Goal: Task Accomplishment & Management: Complete application form

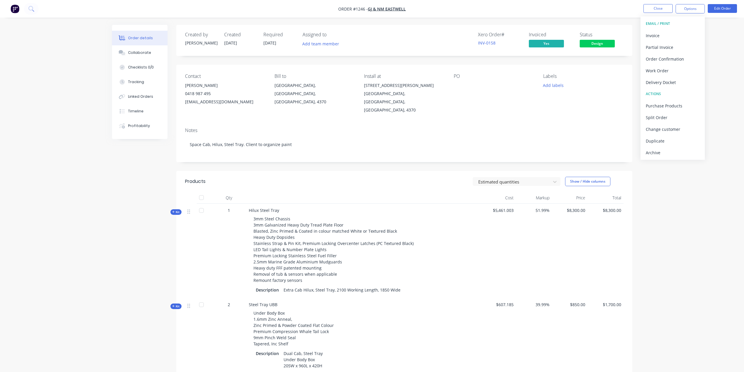
scroll to position [8, 0]
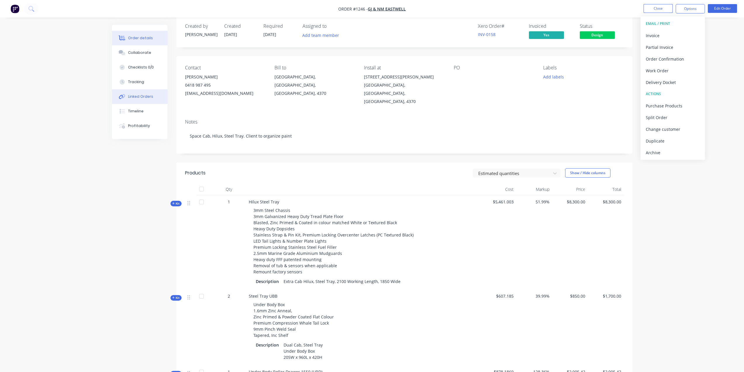
click at [144, 98] on div "Linked Orders" at bounding box center [140, 96] width 25 height 5
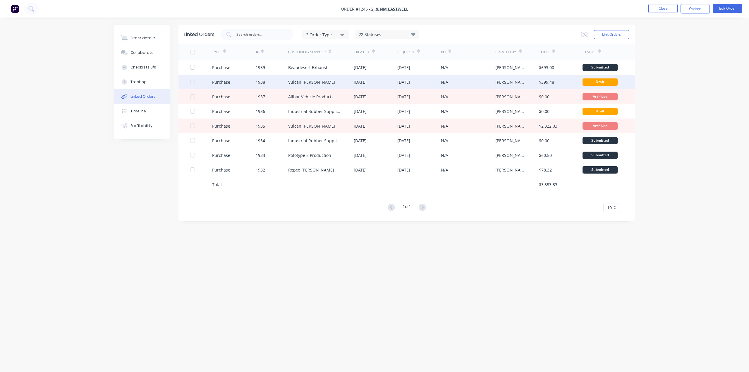
click at [308, 82] on div "Vulcan [PERSON_NAME]" at bounding box center [311, 82] width 47 height 6
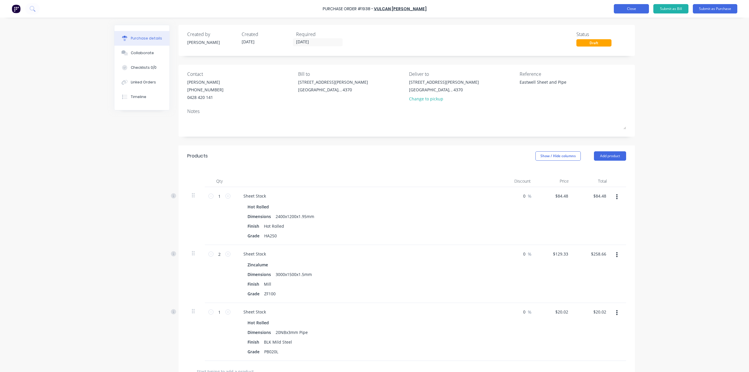
type textarea "x"
click at [633, 7] on button "Close" at bounding box center [630, 8] width 35 height 9
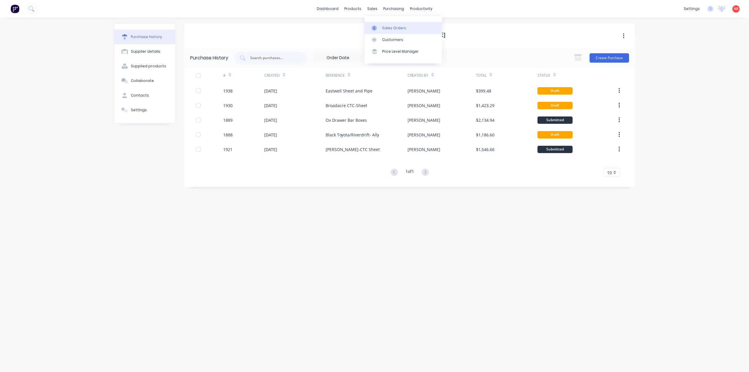
click at [380, 25] on link "Sales Orders" at bounding box center [402, 28] width 77 height 12
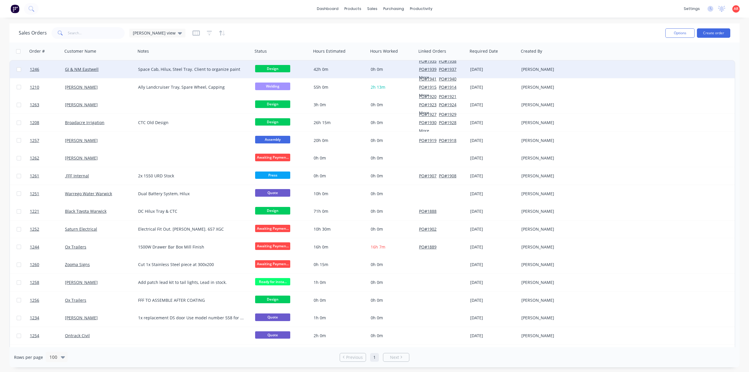
click at [112, 76] on div "GJ & NM Eastwell" at bounding box center [99, 70] width 73 height 18
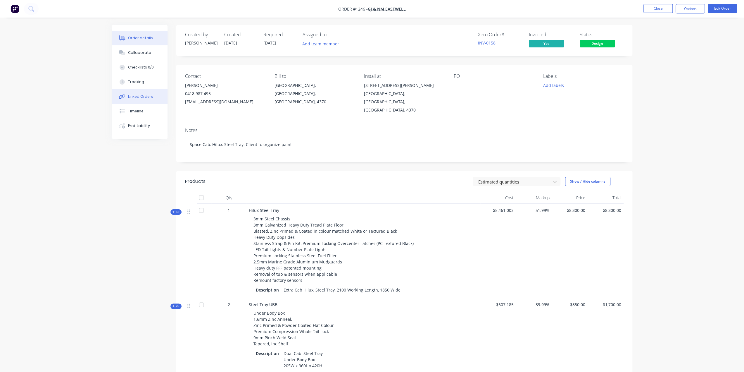
click at [147, 94] on div "Linked Orders" at bounding box center [140, 96] width 25 height 5
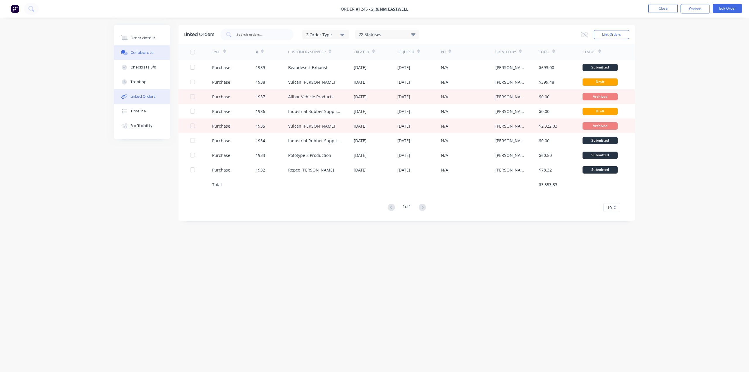
click at [148, 54] on div "Collaborate" at bounding box center [141, 52] width 23 height 5
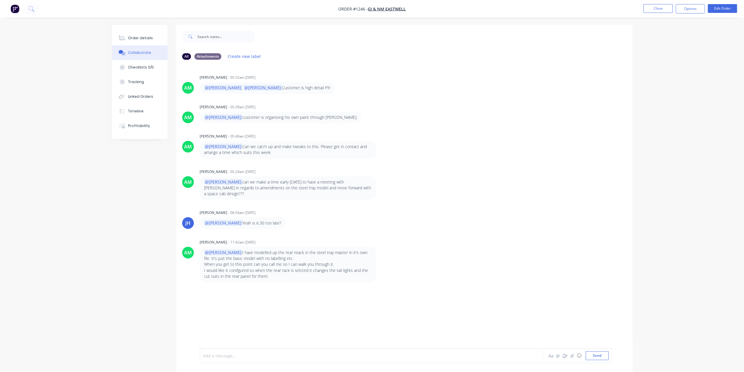
click at [226, 356] on div at bounding box center [355, 355] width 304 height 6
click at [594, 358] on button "Send" at bounding box center [597, 355] width 23 height 9
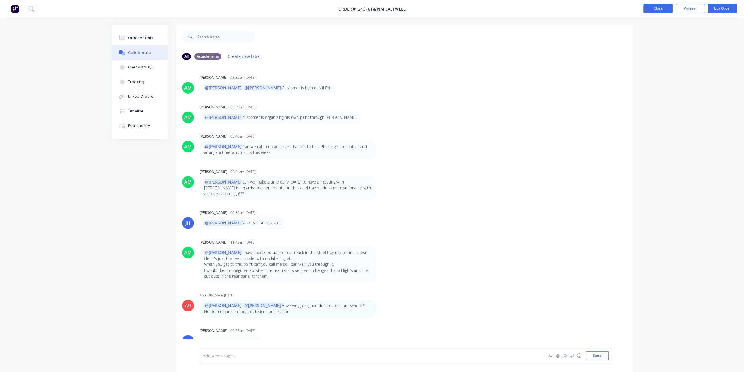
click at [658, 6] on button "Close" at bounding box center [658, 8] width 29 height 9
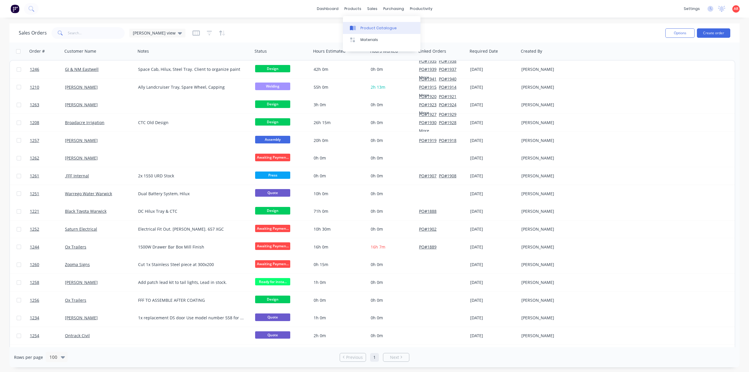
click at [353, 27] on icon at bounding box center [351, 28] width 3 height 5
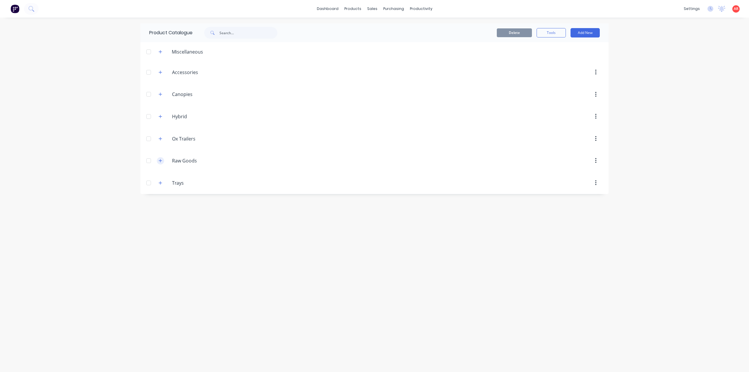
click at [160, 160] on icon "button" at bounding box center [160, 160] width 3 height 3
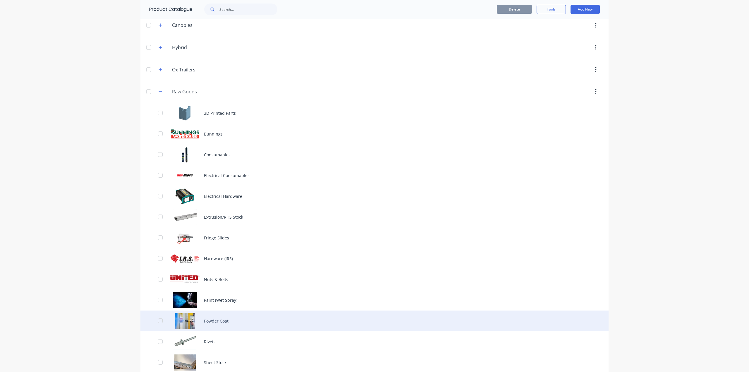
scroll to position [96, 0]
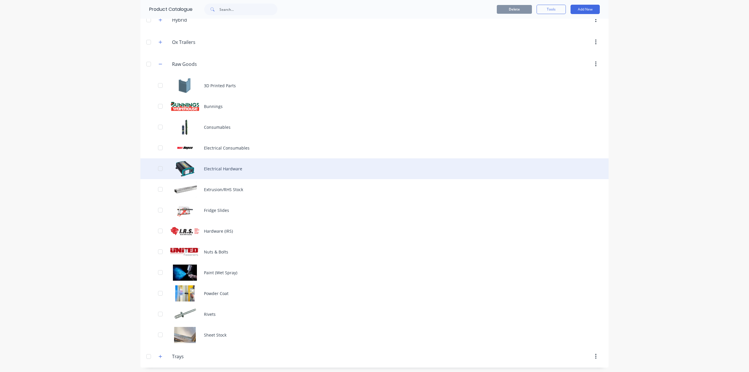
click at [224, 170] on div "Electrical Hardware" at bounding box center [374, 168] width 468 height 21
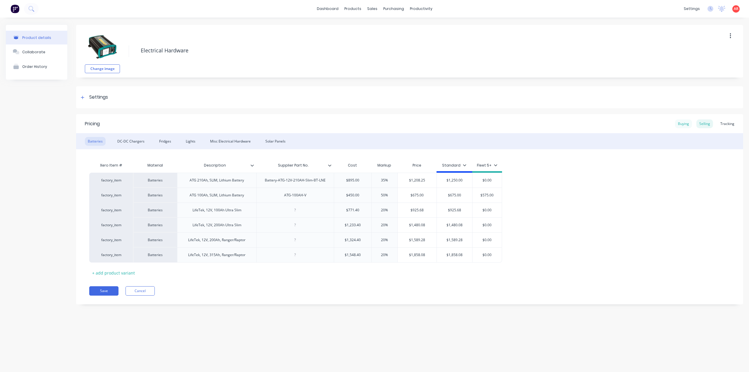
click at [683, 122] on div "Buying" at bounding box center [683, 123] width 17 height 9
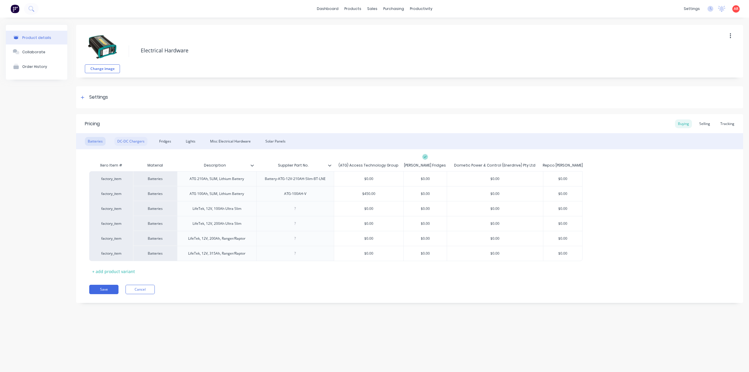
click at [131, 141] on div "DC-DC Chargers" at bounding box center [130, 141] width 33 height 9
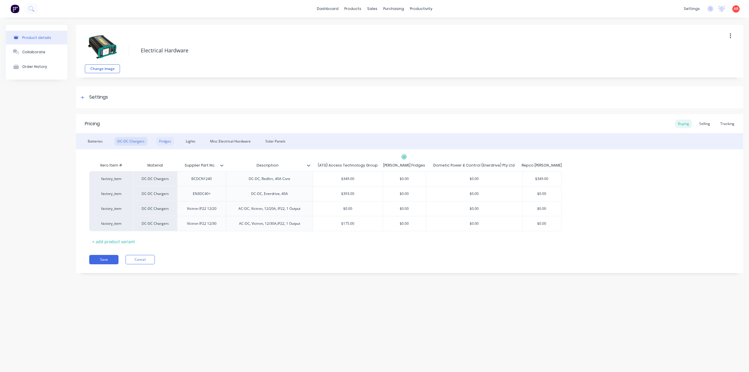
click at [160, 143] on div "Fridges" at bounding box center [165, 141] width 18 height 9
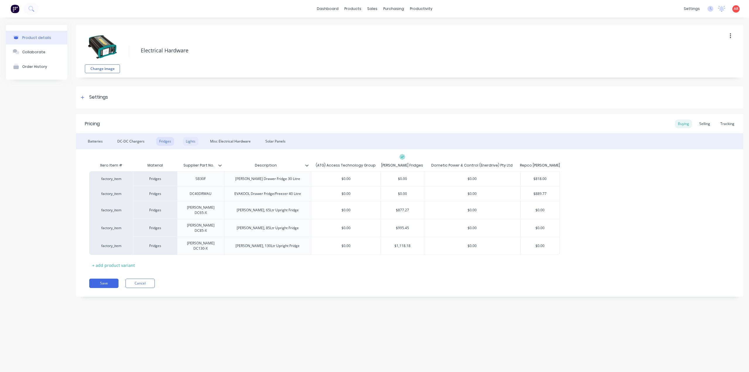
click at [190, 141] on div "Lights" at bounding box center [190, 141] width 15 height 9
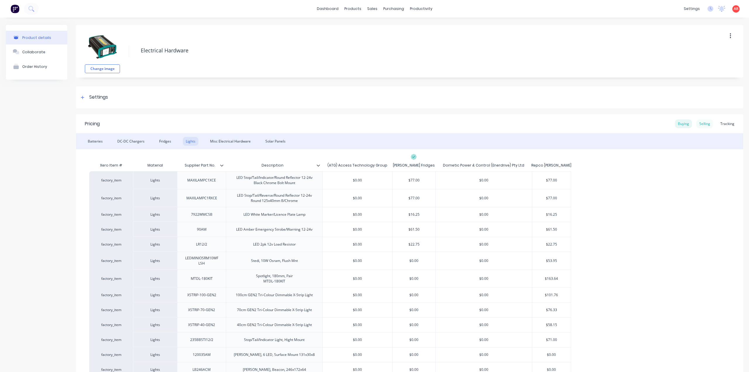
click at [697, 123] on div "Selling" at bounding box center [704, 123] width 17 height 9
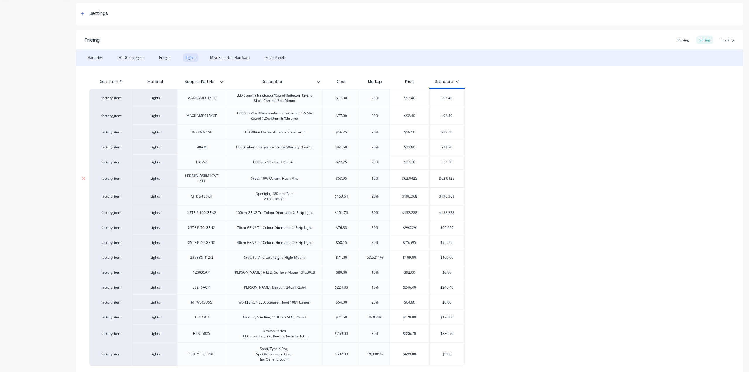
scroll to position [117, 0]
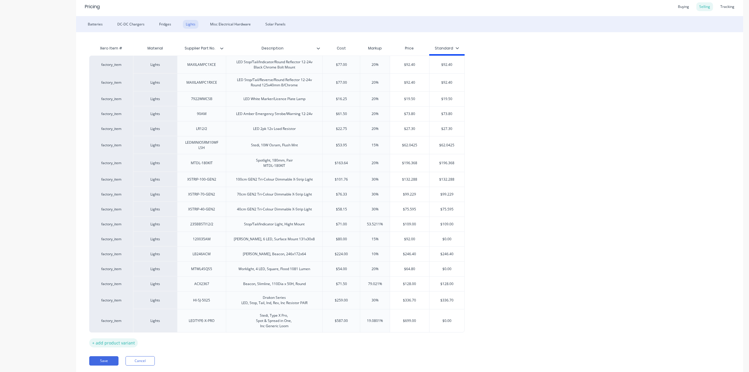
click at [125, 344] on div "+ add product variant" at bounding box center [113, 342] width 49 height 9
type textarea "x"
click at [275, 339] on div at bounding box center [274, 340] width 29 height 8
paste div
click at [235, 338] on div "355 Series Sequential Tail Lights Black PCB Pair" at bounding box center [274, 340] width 87 height 8
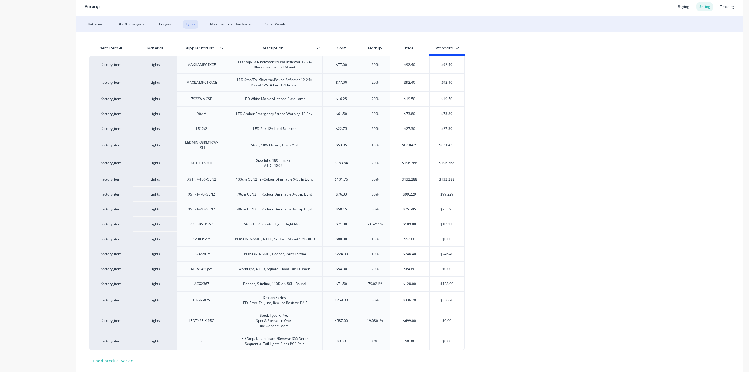
click at [276, 358] on div "Xero Item # Material Supplier Part No. Description Cost Markup Price Standard f…" at bounding box center [409, 203] width 640 height 323
type textarea "x"
click at [201, 337] on div at bounding box center [201, 341] width 29 height 8
paste div
type textarea "x"
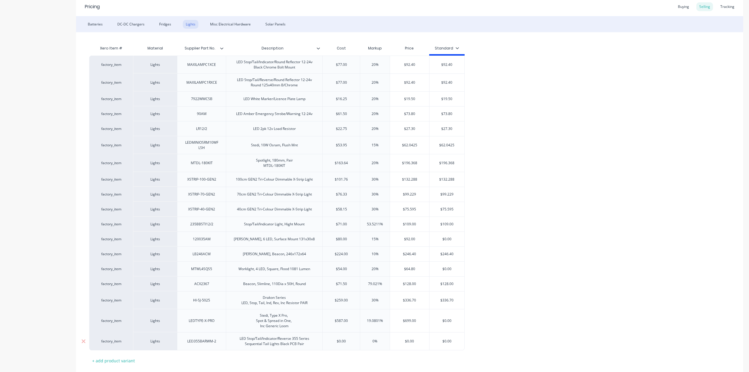
type input "$0.00"
drag, startPoint x: 348, startPoint y: 338, endPoint x: 335, endPoint y: 339, distance: 12.9
click at [335, 339] on input "$0.00" at bounding box center [341, 340] width 37 height 5
type textarea "x"
type input "2"
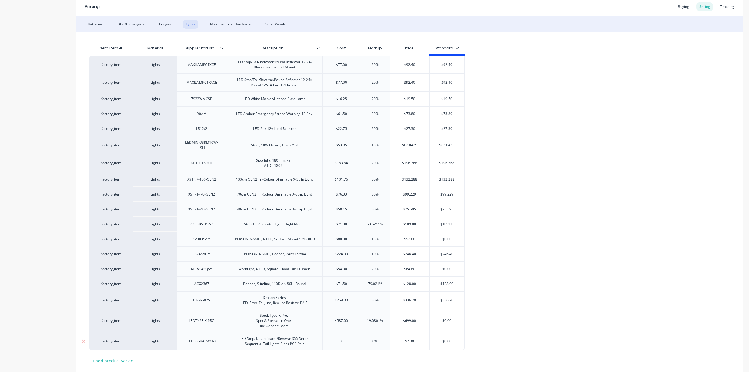
type textarea "x"
type input "27"
type textarea "x"
type input "278."
type textarea "x"
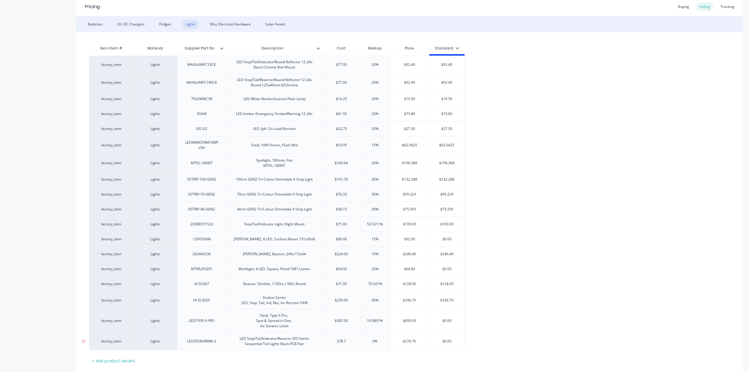
type input "278.7"
type input "0%"
click at [371, 338] on input "0%" at bounding box center [375, 340] width 30 height 5
type textarea "x"
type input "200%"
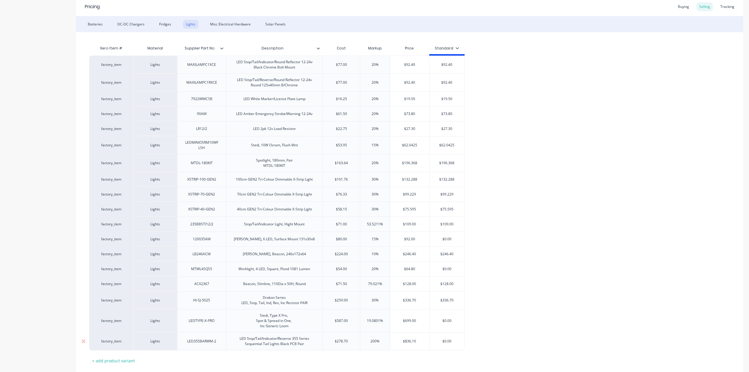
type textarea "x"
type input "20%"
type input "$0.00"
drag, startPoint x: 458, startPoint y: 340, endPoint x: 437, endPoint y: 339, distance: 21.9
click at [437, 339] on input "$0.00" at bounding box center [446, 340] width 35 height 5
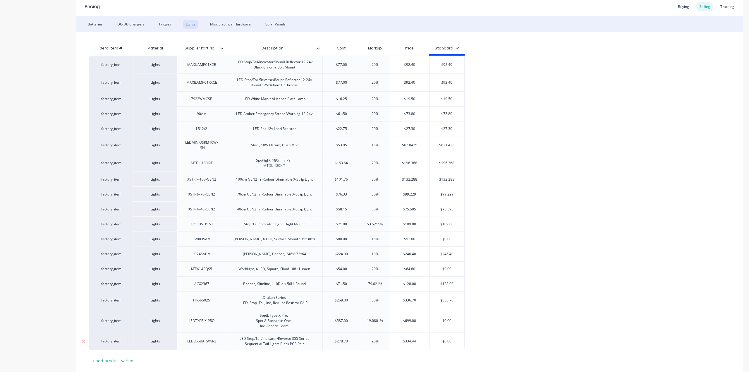
type textarea "x"
type input "33"
type textarea "x"
type input "334"
type textarea "x"
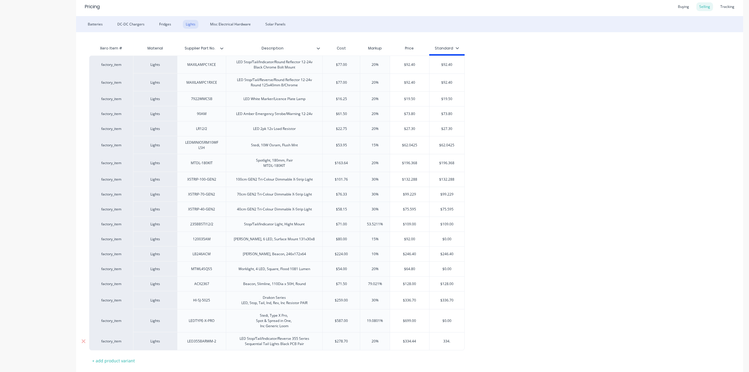
type input "334.4"
type textarea "x"
type input "334.44"
click at [516, 318] on div "factory_item Lights MAXILAMPC1XCE LED Stop/Tail/Indicator/Round Reflector 12-24…" at bounding box center [409, 203] width 640 height 294
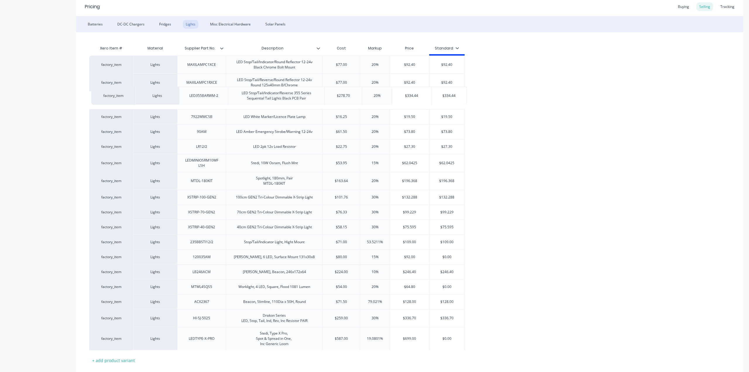
drag, startPoint x: 137, startPoint y: 339, endPoint x: 140, endPoint y: 92, distance: 246.8
click at [140, 92] on div "factory_item Lights MAXILAMPC1XCE LED Stop/Tail/Indicator/Round Reflector 12-24…" at bounding box center [409, 203] width 640 height 294
type textarea "x"
click at [681, 4] on div "Buying" at bounding box center [683, 6] width 17 height 9
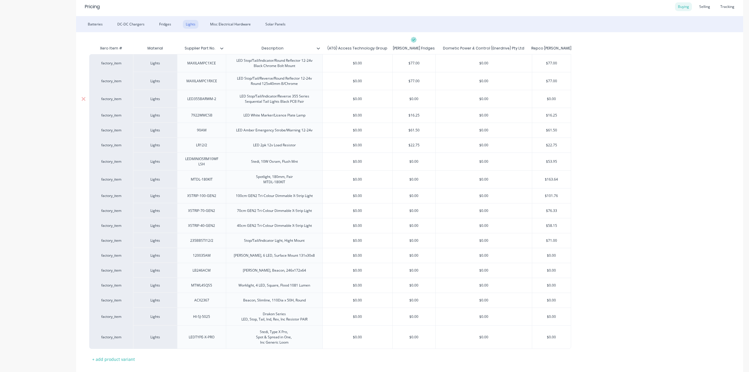
drag, startPoint x: 563, startPoint y: 98, endPoint x: 543, endPoint y: 99, distance: 20.2
click at [543, 99] on input "$0.00" at bounding box center [551, 98] width 39 height 5
type input "2"
type textarea "x"
type input "27"
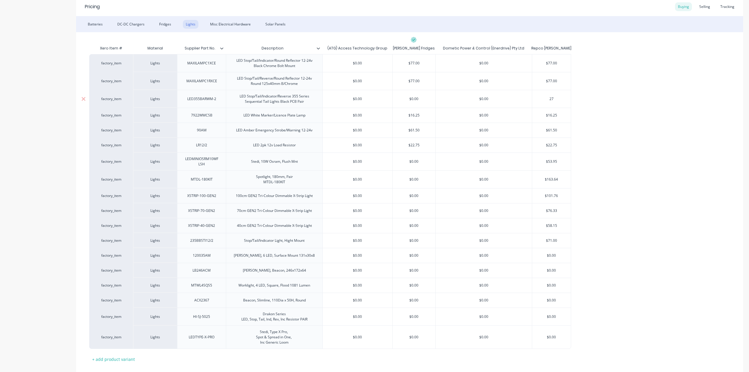
type textarea "x"
type input "278"
type textarea "x"
type input "278."
type textarea "x"
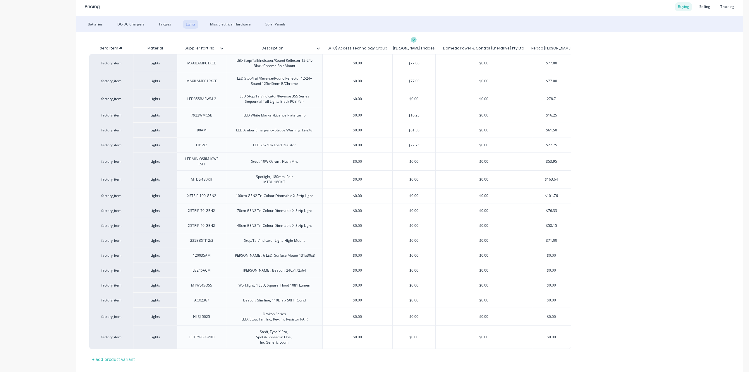
type input "278.7"
click at [643, 97] on div "factory_item Lights MAXILAMPC1XCE LED Stop/Tail/Indicator/Round Reflector 12-24…" at bounding box center [409, 201] width 640 height 294
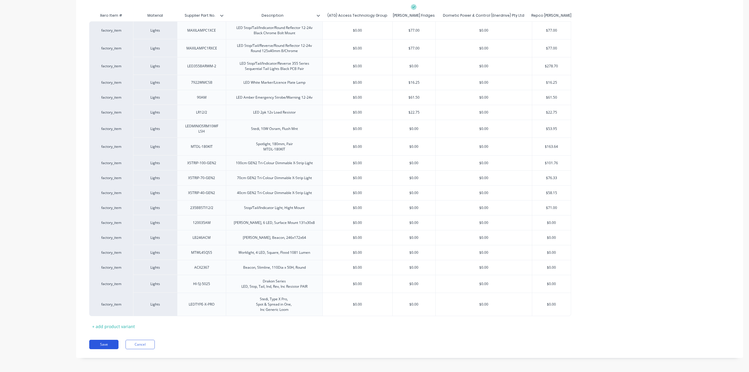
click at [102, 341] on button "Save" at bounding box center [103, 343] width 29 height 9
type textarea "x"
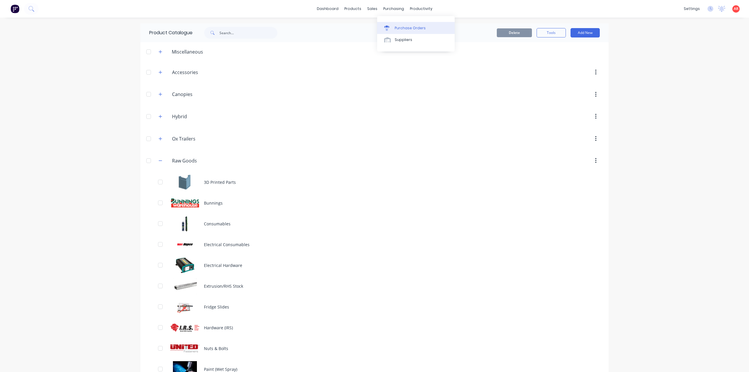
click at [400, 26] on div "Purchase Orders" at bounding box center [409, 27] width 31 height 5
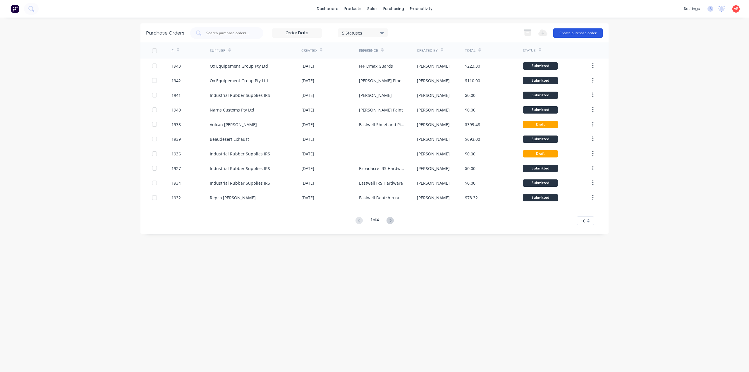
click at [577, 33] on button "Create purchase order" at bounding box center [577, 32] width 49 height 9
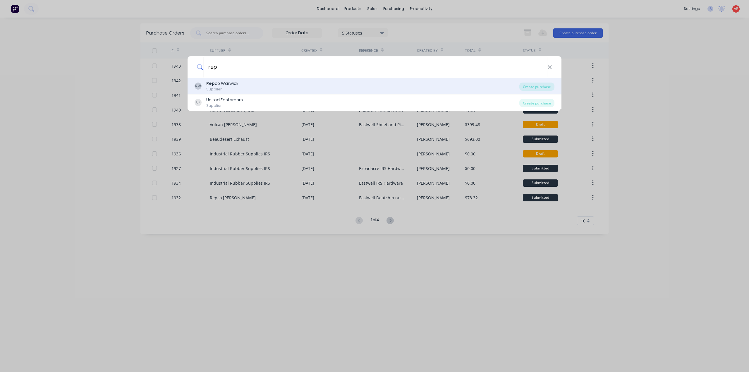
type input "rep"
click at [263, 80] on div "RW Rep co Warwick Supplier Create purchase" at bounding box center [374, 86] width 374 height 16
click at [226, 84] on div "Rep co [PERSON_NAME]" at bounding box center [222, 83] width 32 height 6
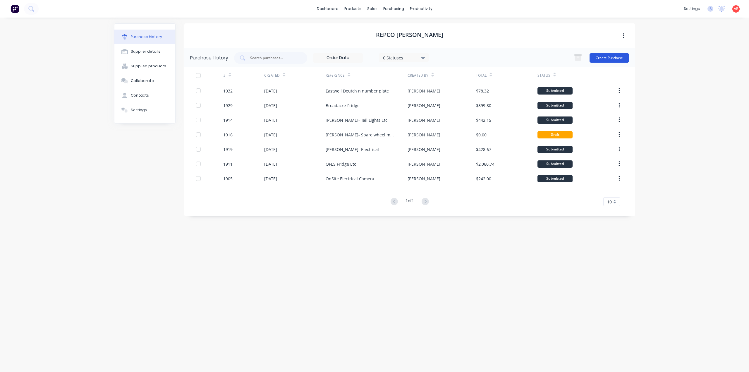
click at [619, 60] on button "Create Purchase" at bounding box center [608, 57] width 39 height 9
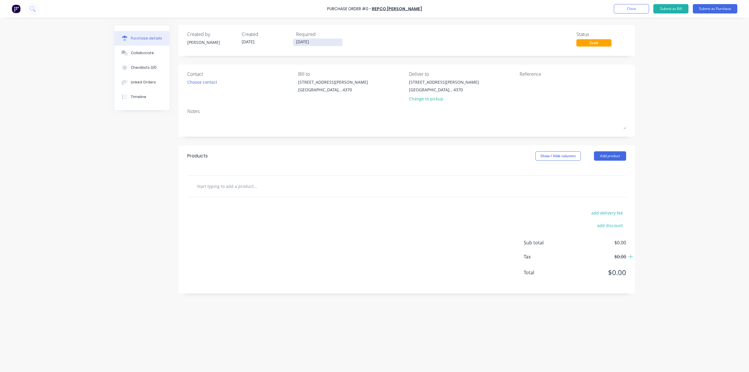
click at [308, 43] on input "[DATE]" at bounding box center [317, 42] width 49 height 7
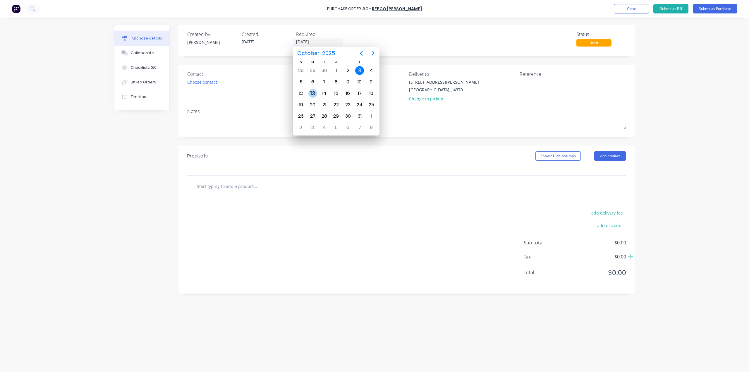
click at [307, 93] on div "13" at bounding box center [313, 93] width 12 height 11
type input "[DATE]"
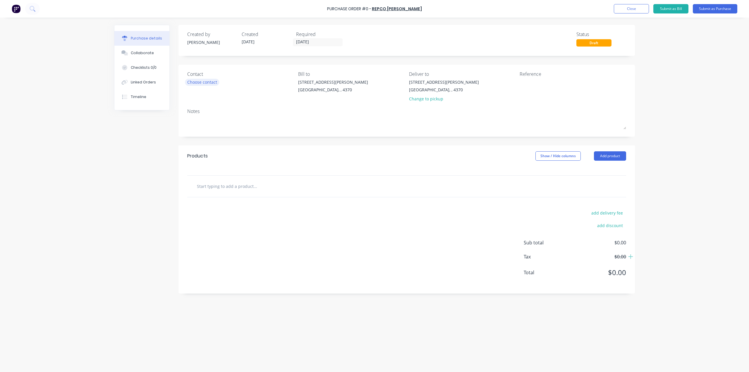
click at [211, 83] on div "Choose contact" at bounding box center [202, 82] width 30 height 6
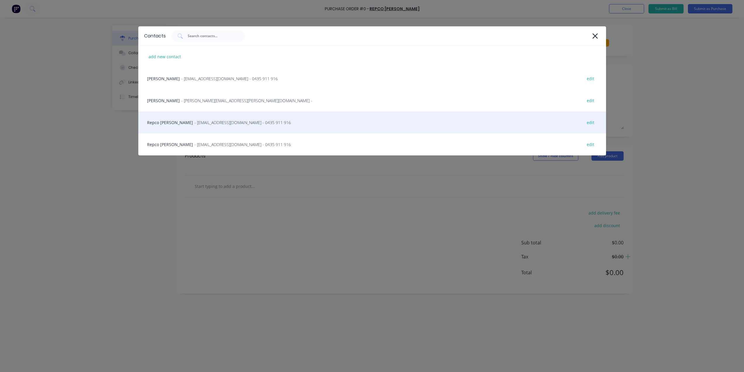
click at [198, 125] on span "- [EMAIL_ADDRESS][DOMAIN_NAME] - 0435 911 916" at bounding box center [242, 122] width 96 height 6
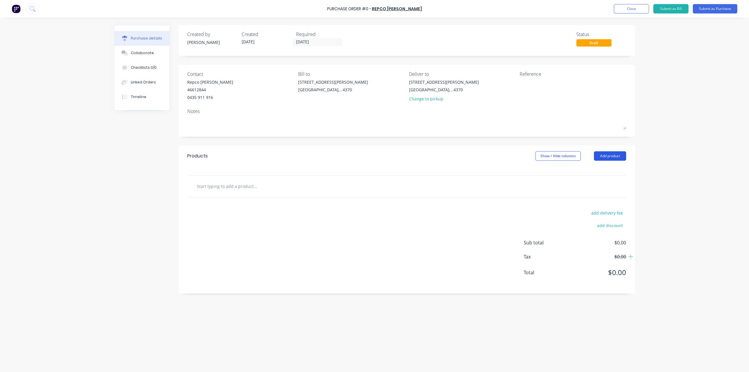
click at [621, 156] on button "Add product" at bounding box center [610, 155] width 32 height 9
click at [601, 173] on div "Product catalogue" at bounding box center [597, 171] width 45 height 8
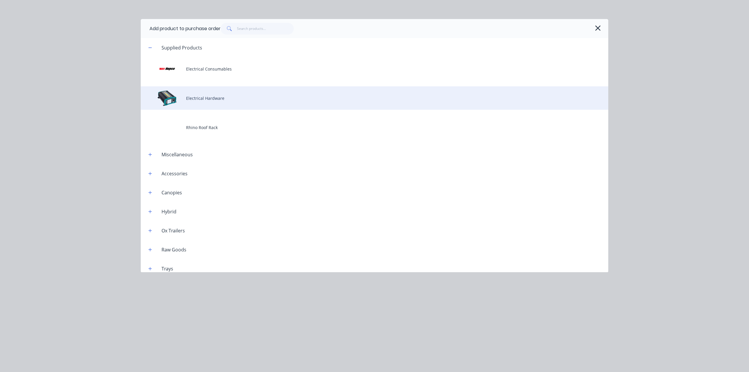
click at [211, 100] on div "Electrical Hardware" at bounding box center [374, 97] width 467 height 23
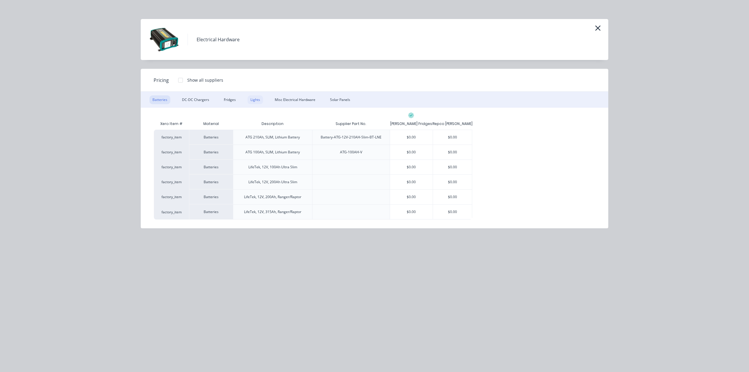
click at [254, 99] on div "Lights" at bounding box center [254, 99] width 15 height 9
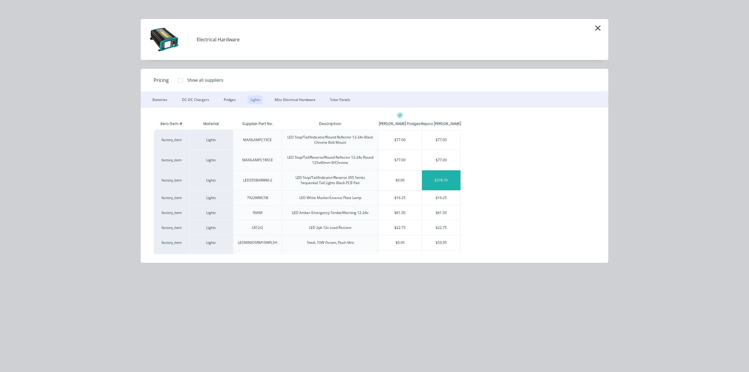
click at [451, 182] on div "$278.70" at bounding box center [441, 180] width 39 height 20
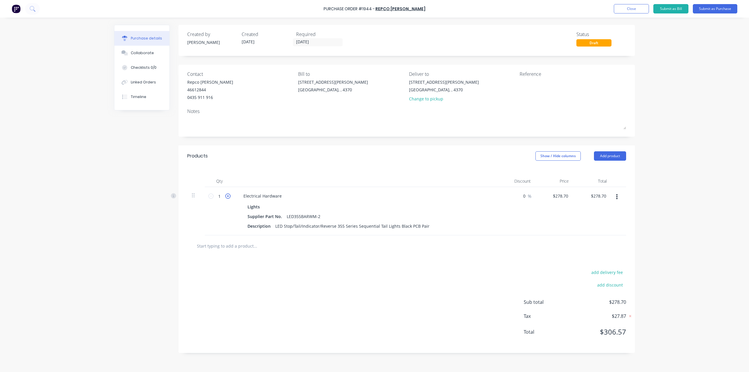
click at [230, 198] on icon at bounding box center [227, 195] width 5 height 5
type input "2"
type input "$557.40"
click at [613, 155] on button "Add product" at bounding box center [610, 155] width 32 height 9
click at [611, 167] on div "Product catalogue" at bounding box center [597, 171] width 45 height 8
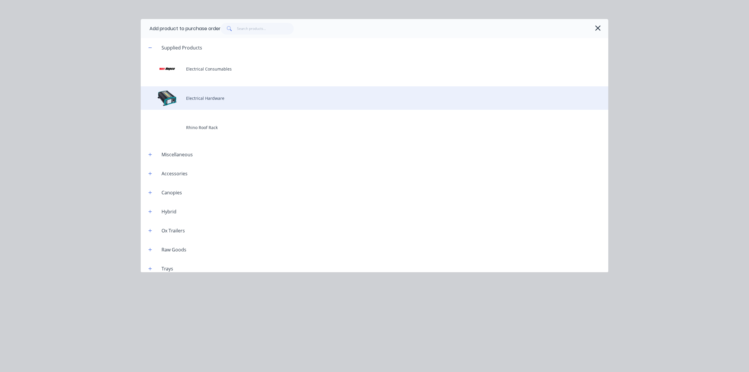
click at [227, 104] on div "Electrical Hardware" at bounding box center [374, 97] width 467 height 23
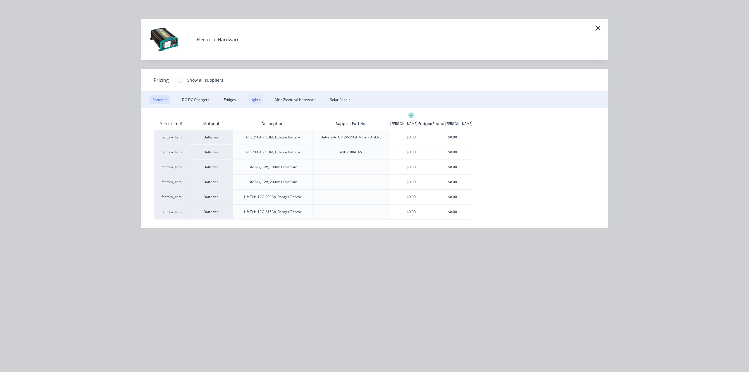
click at [254, 100] on div "Lights" at bounding box center [254, 99] width 15 height 9
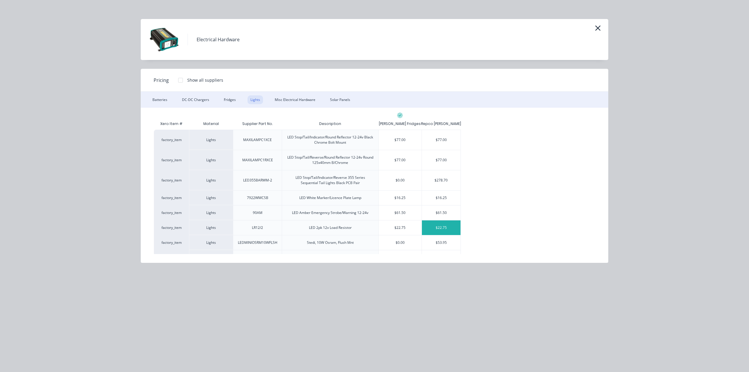
click at [442, 228] on div "$22.75" at bounding box center [441, 227] width 39 height 15
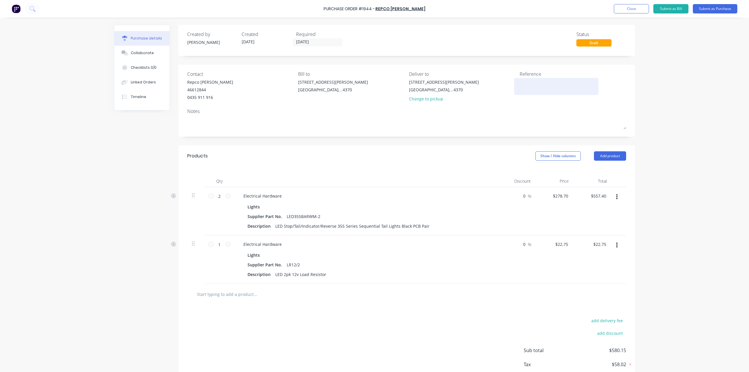
click at [528, 86] on textarea at bounding box center [555, 85] width 73 height 13
type textarea "Eastwell"
type textarea "x"
type textarea "Eastwell T"
type textarea "x"
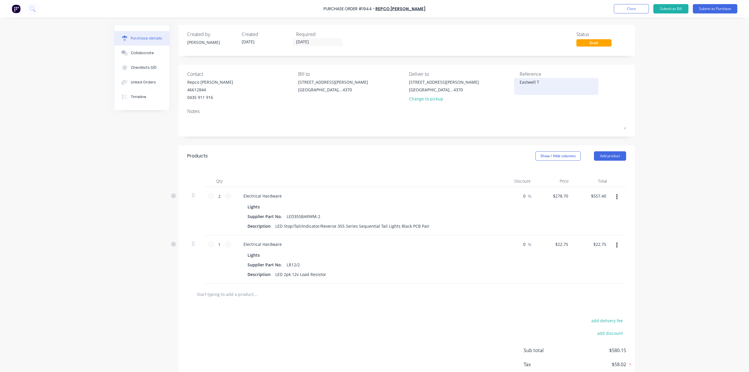
type textarea "Eastwell Ta"
type textarea "x"
type textarea "Eastwell Tai"
type textarea "x"
type textarea "Eastwell Tail"
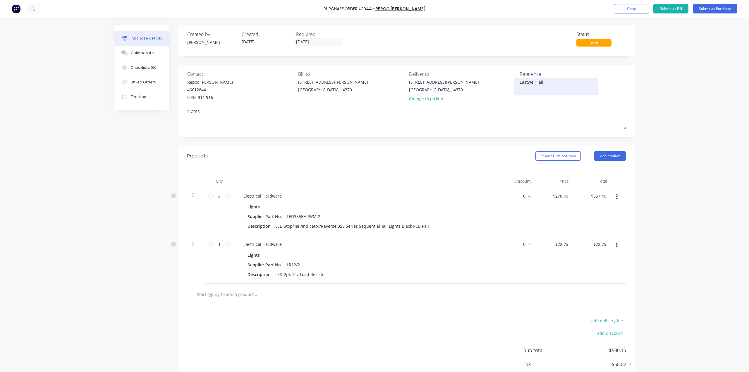
type textarea "x"
type textarea "Eastwell Tail"
type textarea "x"
type textarea "Eastwell Tail L"
type textarea "x"
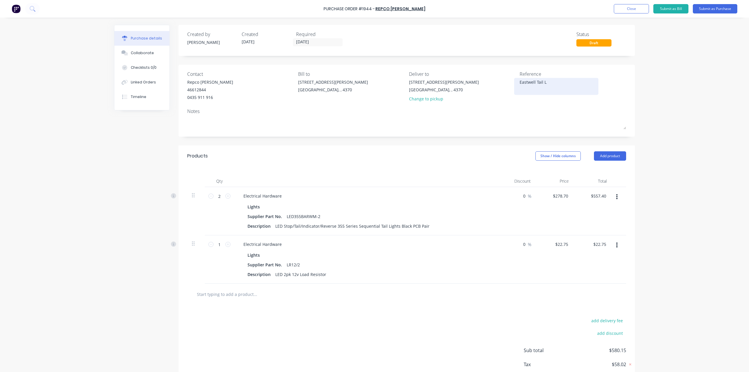
type textarea "Eastwell Tail Li"
type textarea "x"
type textarea "Eastwell Tail Lig"
type textarea "x"
type textarea "Eastwell Tail Ligh"
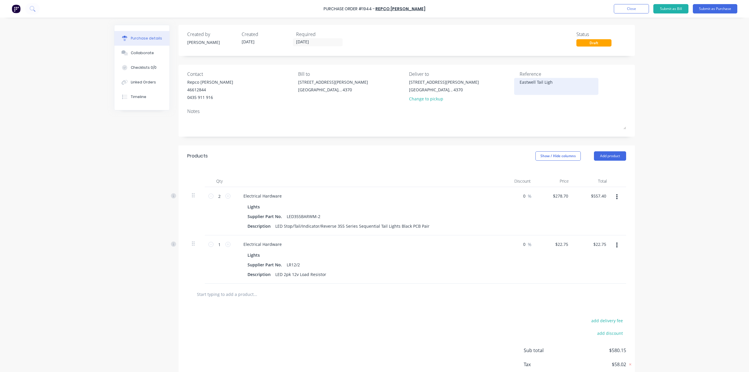
type textarea "x"
type textarea "Eastwell Tail Light"
type textarea "x"
type textarea "Eastwell Tail Lights"
type textarea "x"
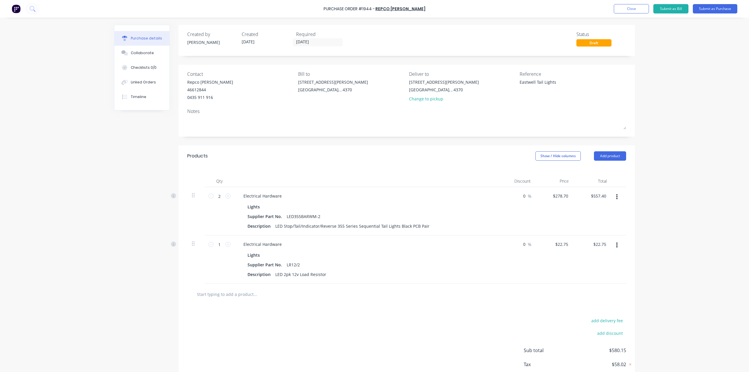
type textarea "Eastwell Tail Lights"
click at [671, 130] on div "Purchase Order #1944 - Repco Warwick Add product Close Submit as Bill Submit as…" at bounding box center [374, 186] width 749 height 372
click at [710, 12] on button "Submit as Purchase" at bounding box center [714, 8] width 44 height 9
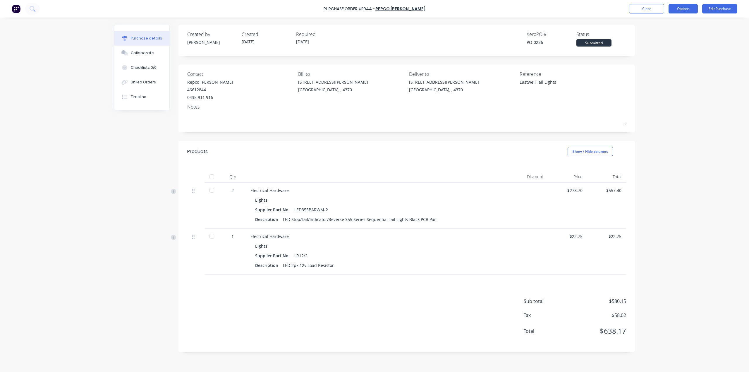
click at [674, 9] on button "Options" at bounding box center [682, 8] width 29 height 9
click at [671, 21] on div "Print / Email" at bounding box center [669, 24] width 45 height 8
click at [671, 32] on div "With pricing" at bounding box center [669, 35] width 45 height 8
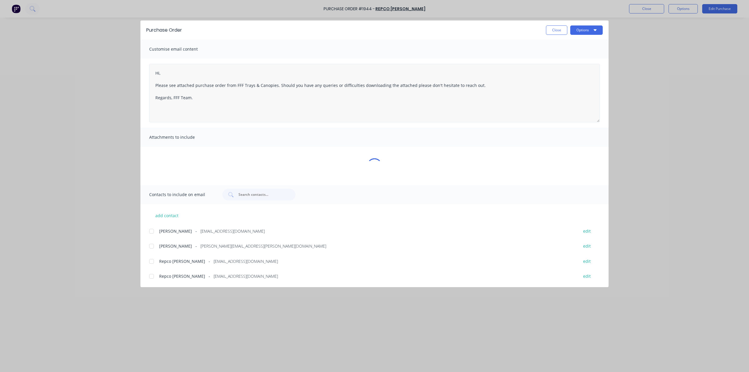
type textarea "x"
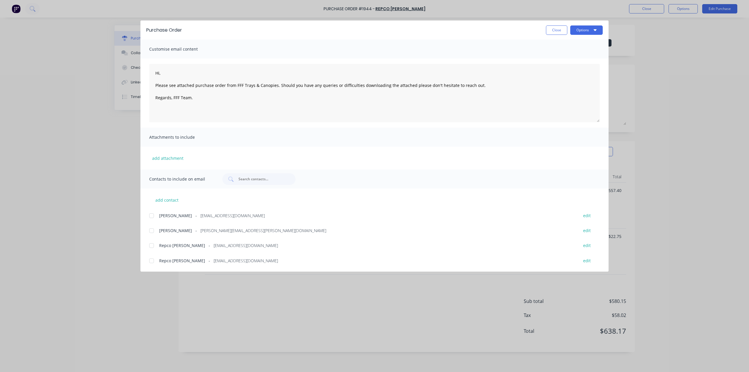
click at [154, 247] on div at bounding box center [152, 245] width 12 height 12
click at [151, 73] on textarea "Hi, Please see attached purchase order from FFF Trays & Canopies. Should you ha…" at bounding box center [374, 93] width 450 height 58
type textarea "Good morning, Please see attached purchase order from FFF Trays & Canopies. Sho…"
click at [596, 35] on div "Purchase Order Close Options" at bounding box center [374, 29] width 468 height 19
click at [588, 26] on button "Options" at bounding box center [586, 29] width 32 height 9
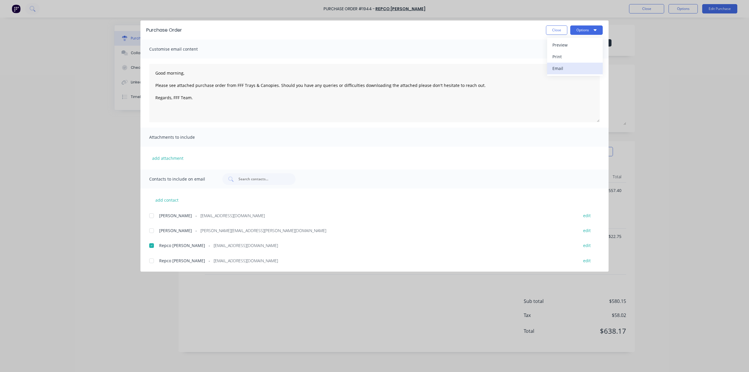
click at [574, 66] on div "Email" at bounding box center [574, 68] width 45 height 8
click at [559, 27] on button "Close" at bounding box center [556, 29] width 21 height 9
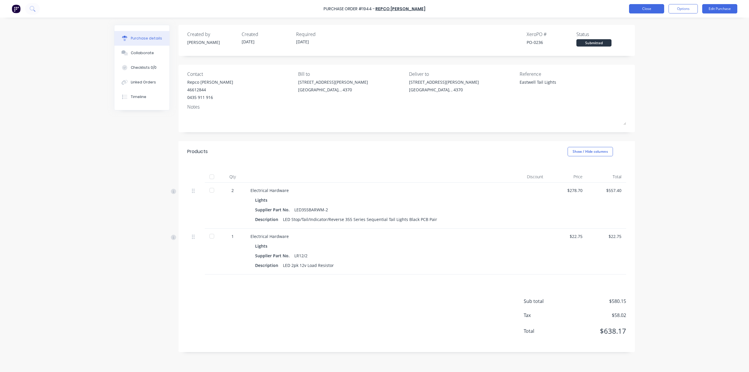
type textarea "x"
click at [656, 7] on button "Close" at bounding box center [646, 8] width 35 height 9
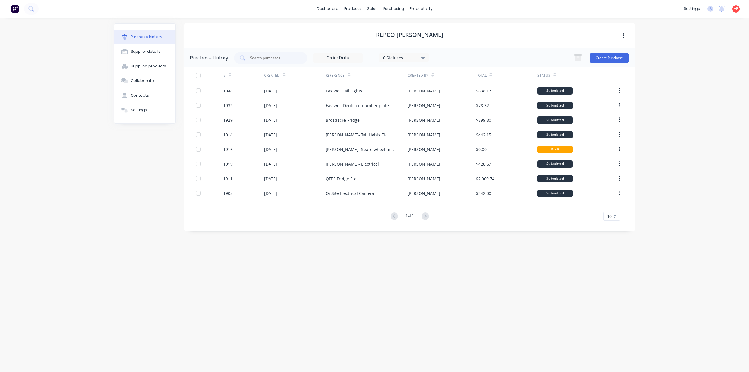
drag, startPoint x: 487, startPoint y: 1, endPoint x: 702, endPoint y: 54, distance: 221.5
click at [702, 54] on div "dashboard products sales purchasing productivity dashboard products Product Cat…" at bounding box center [374, 186] width 749 height 372
